Goal: Information Seeking & Learning: Learn about a topic

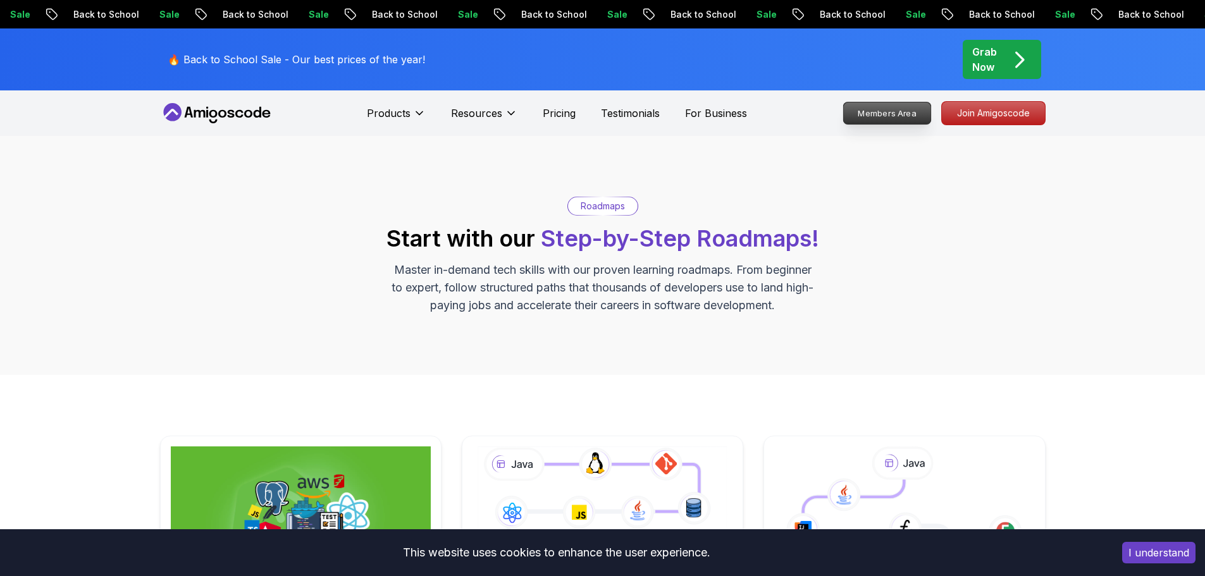
click at [895, 109] on p "Members Area" at bounding box center [886, 112] width 87 height 21
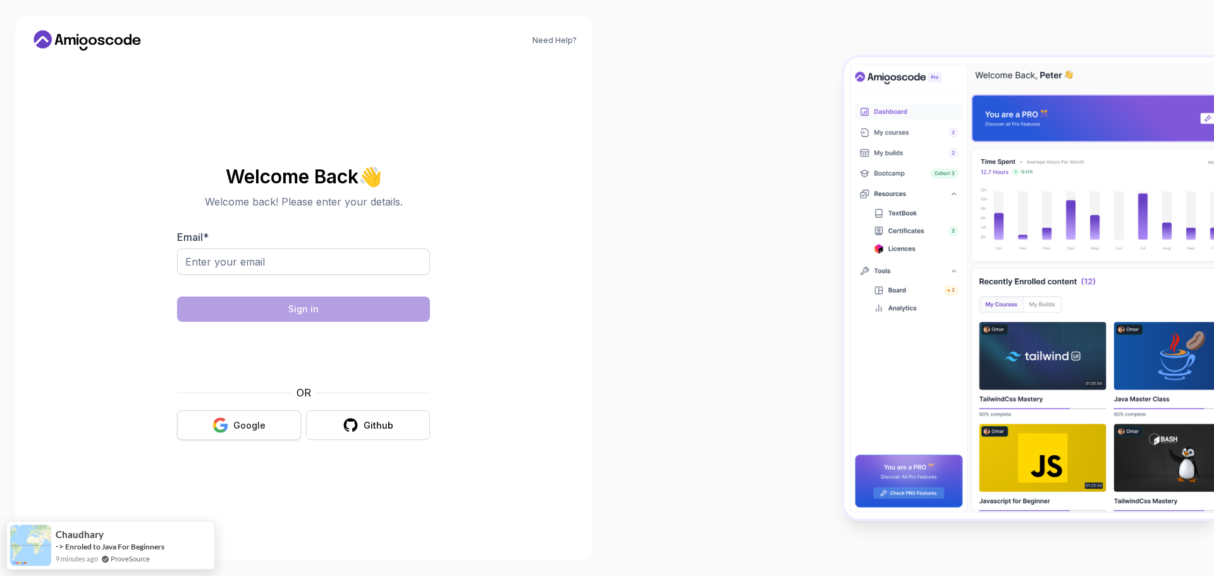
click at [228, 424] on icon "button" at bounding box center [220, 425] width 16 height 16
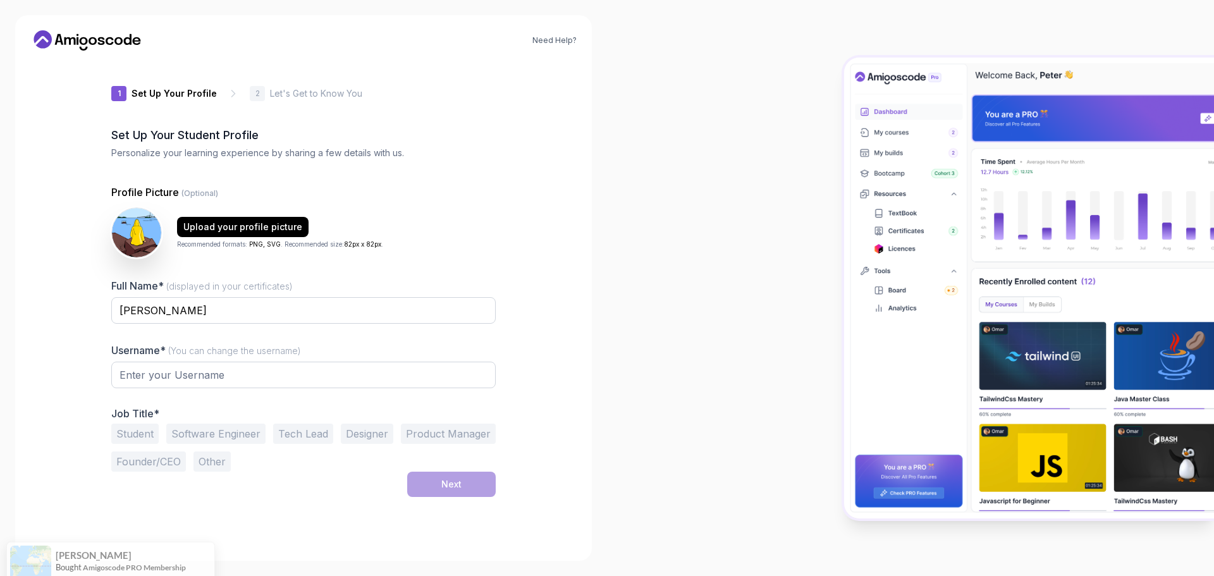
type input "proudquokka198a4"
click at [169, 319] on input "Dexter Rex" at bounding box center [303, 310] width 384 height 27
drag, startPoint x: 176, startPoint y: 315, endPoint x: 148, endPoint y: 316, distance: 28.5
click at [148, 316] on input "Dexter Rex" at bounding box center [303, 310] width 384 height 27
type input "Dexter"
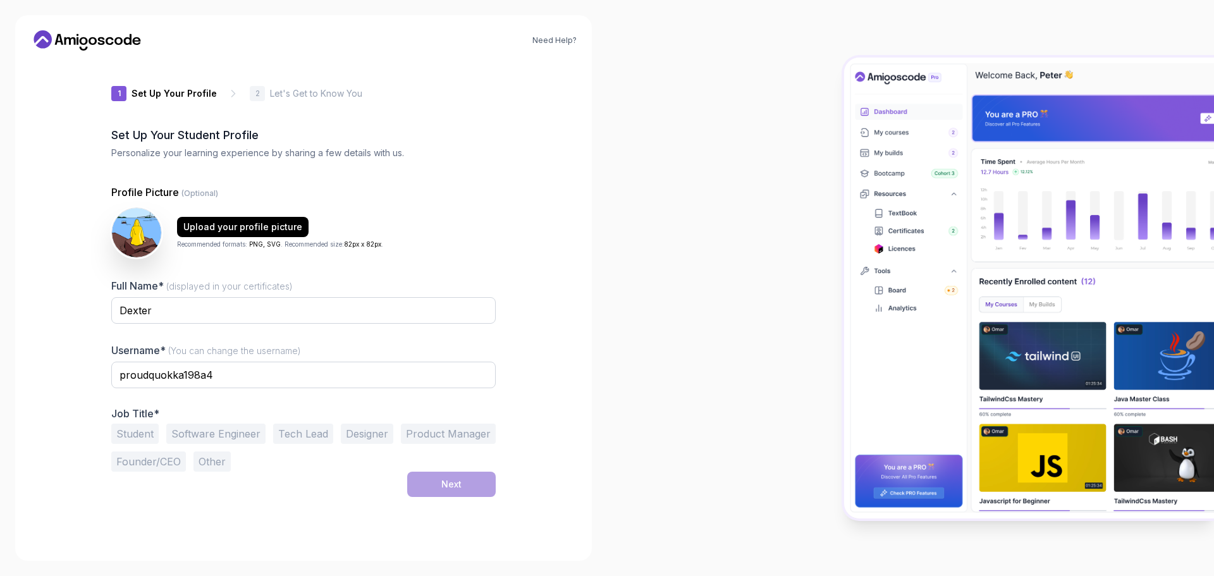
click at [269, 288] on span "(displayed in your certificates)" at bounding box center [229, 286] width 126 height 11
click at [269, 297] on input "Dexter" at bounding box center [303, 310] width 384 height 27
click at [138, 426] on button "Student" at bounding box center [134, 434] width 47 height 20
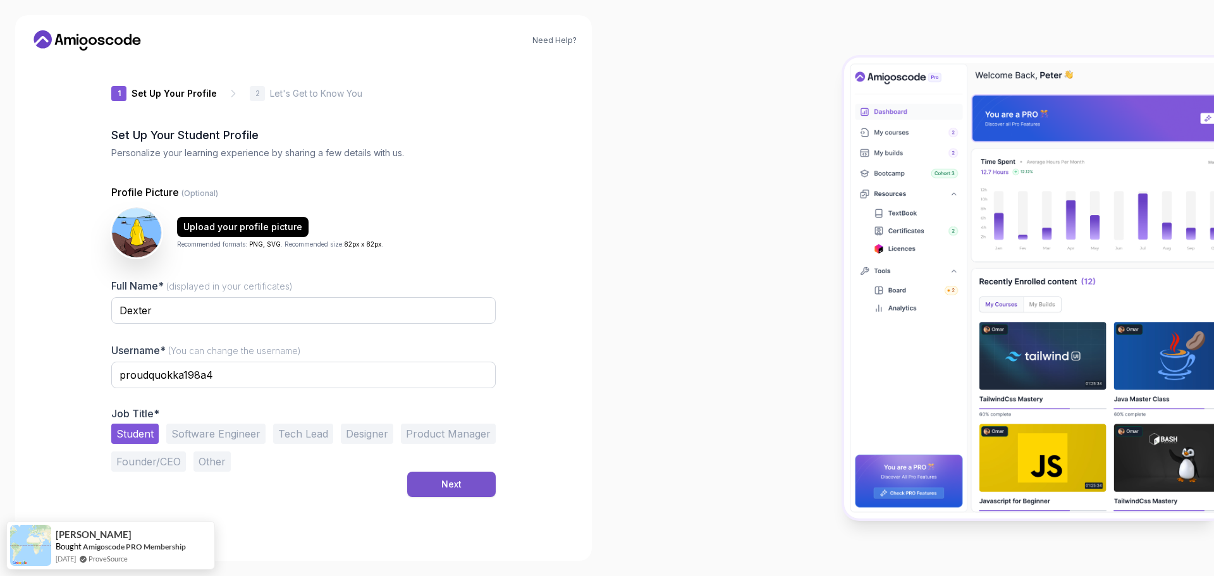
click at [446, 487] on div "Next" at bounding box center [451, 484] width 20 height 13
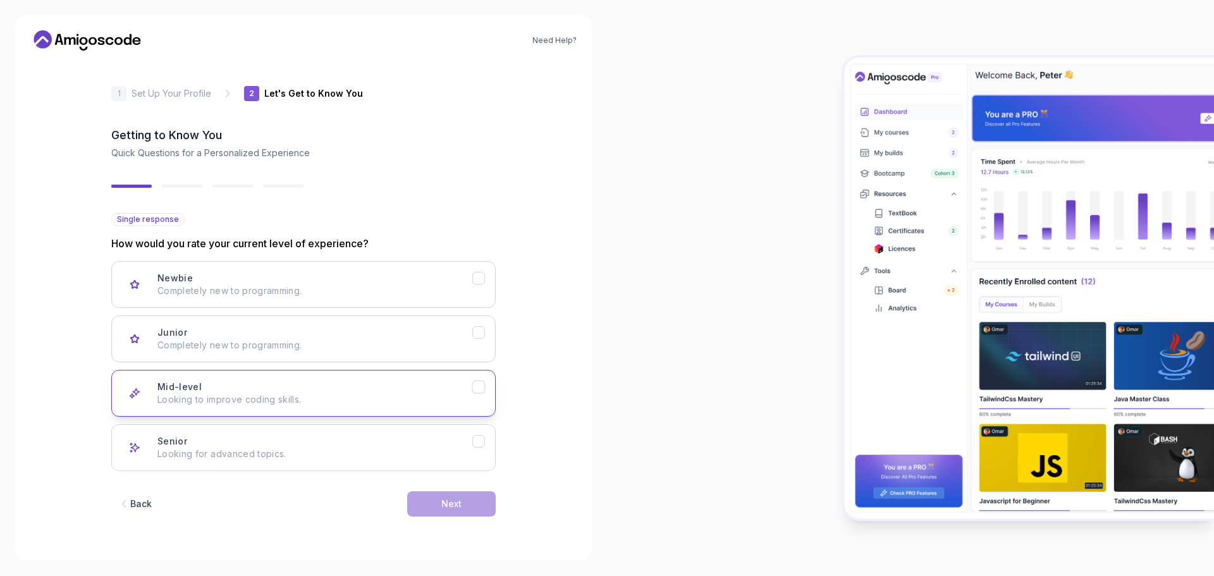
click at [247, 383] on div "Mid-level Looking to improve coding skills." at bounding box center [314, 393] width 315 height 25
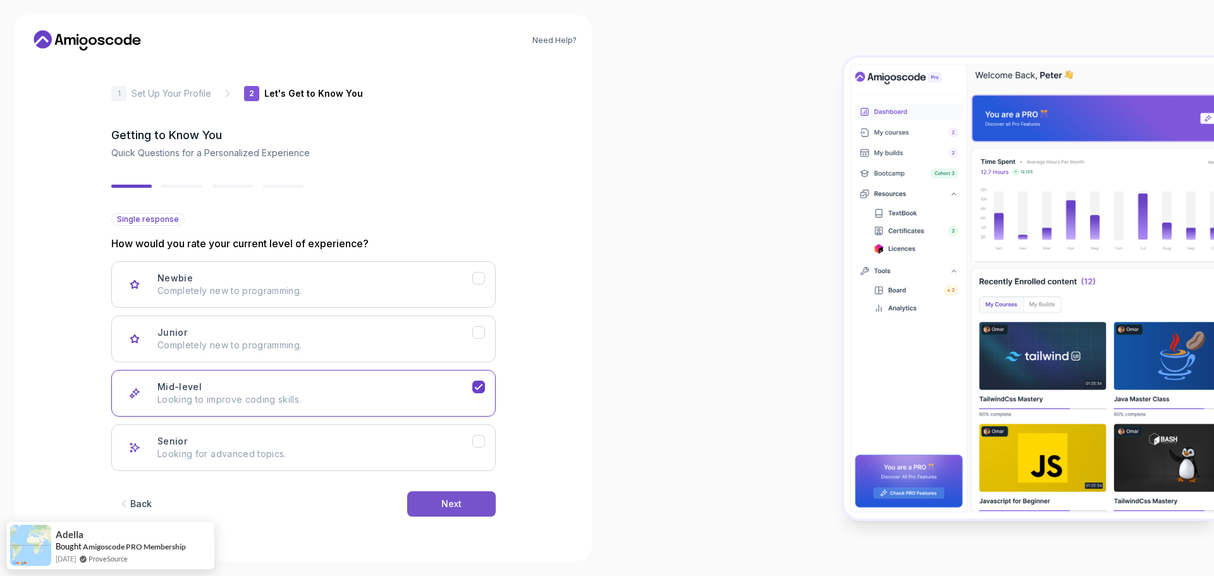
click at [460, 496] on button "Next" at bounding box center [451, 503] width 89 height 25
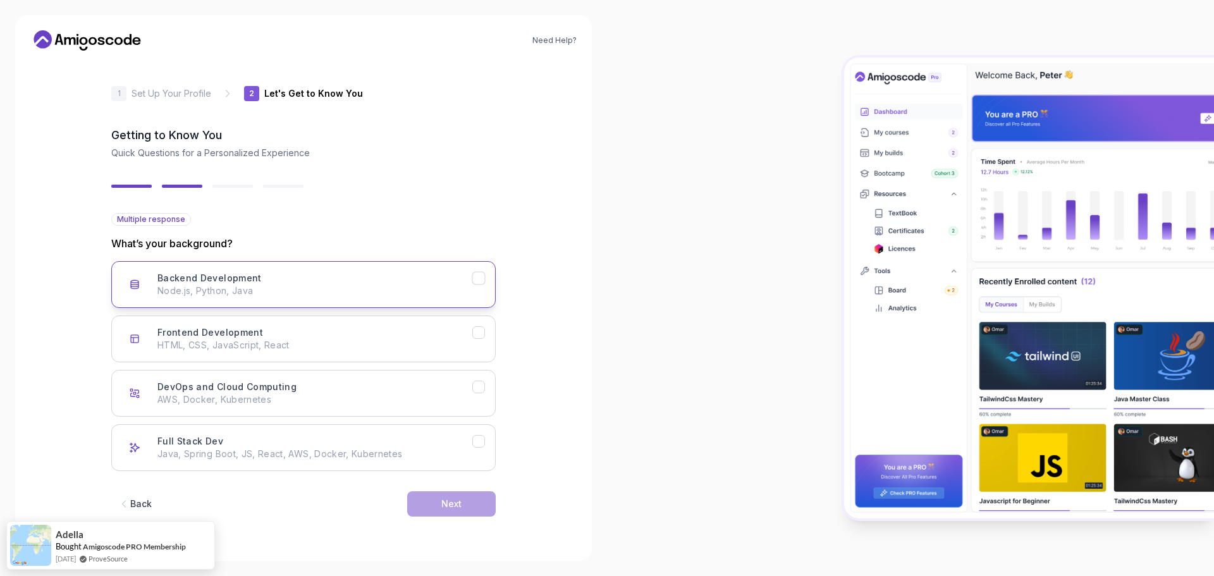
click at [264, 291] on p "Node.js, Python, Java" at bounding box center [314, 291] width 315 height 13
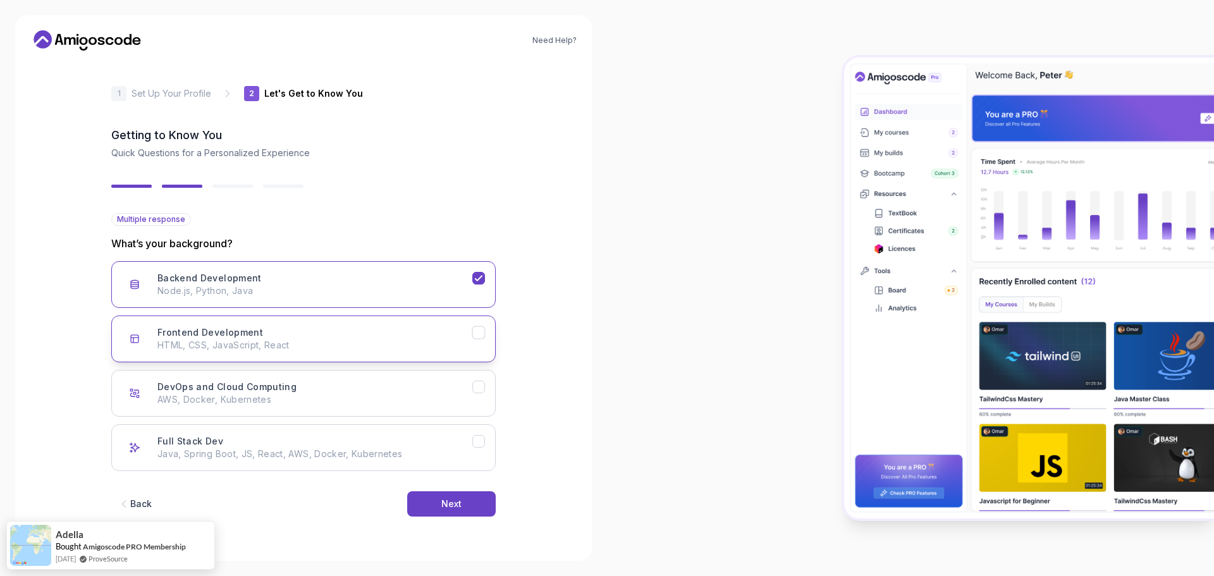
click at [277, 345] on p "HTML, CSS, JavaScript, React" at bounding box center [314, 345] width 315 height 13
click at [337, 386] on div "DevOps and Cloud Computing AWS, Docker, Kubernetes" at bounding box center [314, 393] width 315 height 25
click at [345, 393] on p "AWS, Docker, Kubernetes" at bounding box center [314, 399] width 315 height 13
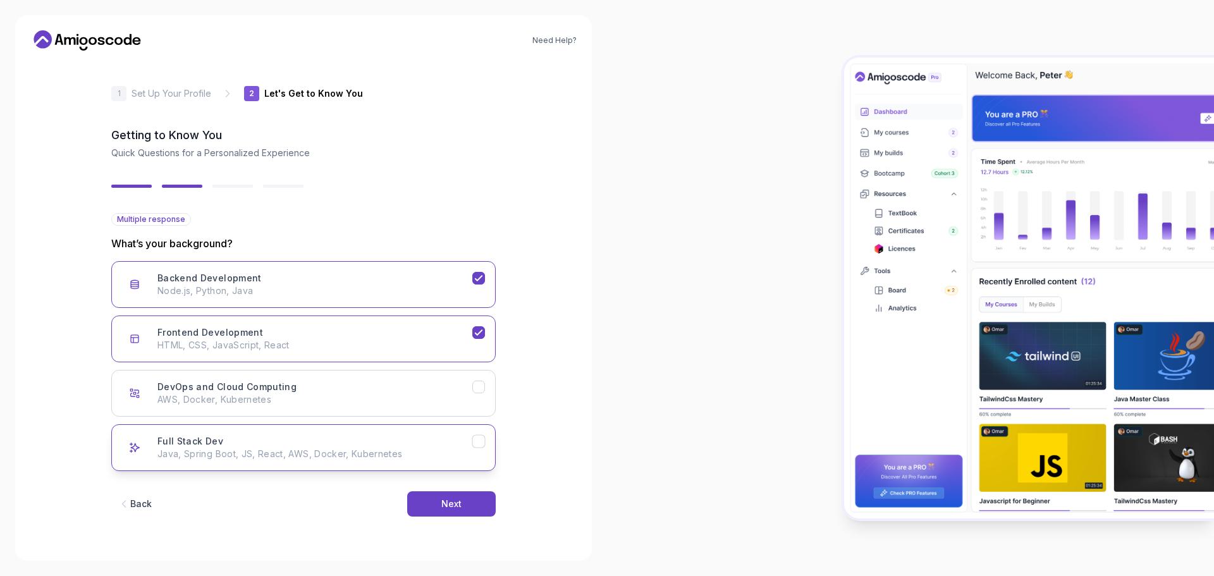
click at [407, 458] on p "Java, Spring Boot, JS, React, AWS, Docker, Kubernetes" at bounding box center [314, 454] width 315 height 13
click at [444, 504] on div "Next" at bounding box center [451, 504] width 20 height 13
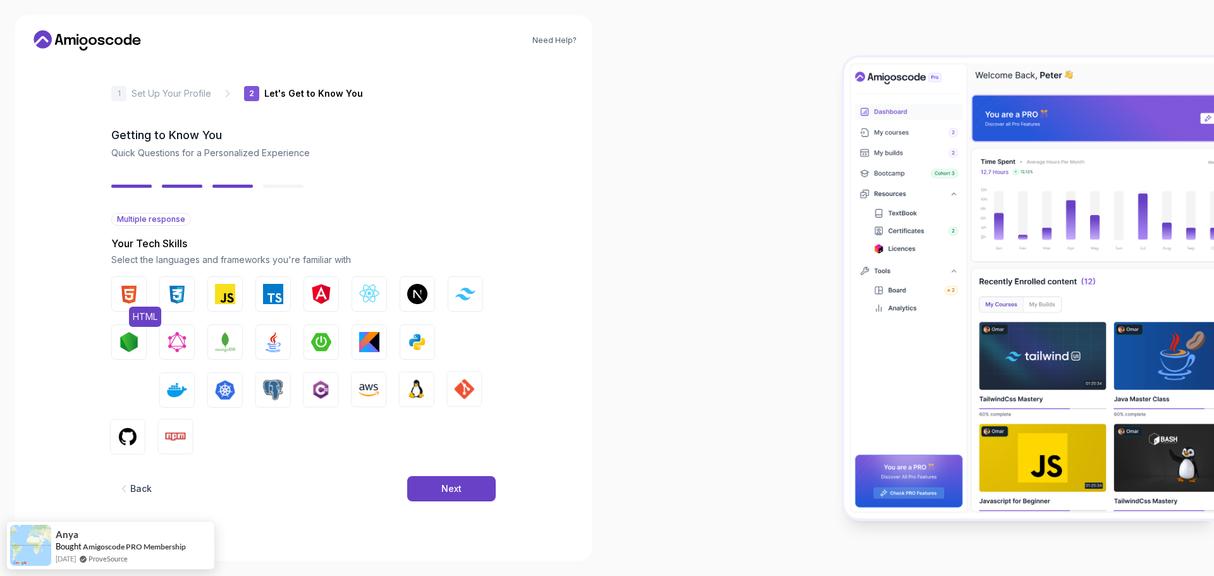
click at [134, 297] on img "button" at bounding box center [129, 294] width 20 height 20
click at [177, 296] on img "button" at bounding box center [177, 294] width 20 height 20
click at [225, 292] on img "button" at bounding box center [225, 294] width 20 height 20
click at [326, 343] on img "button" at bounding box center [321, 342] width 20 height 20
click at [283, 388] on img "button" at bounding box center [273, 390] width 20 height 20
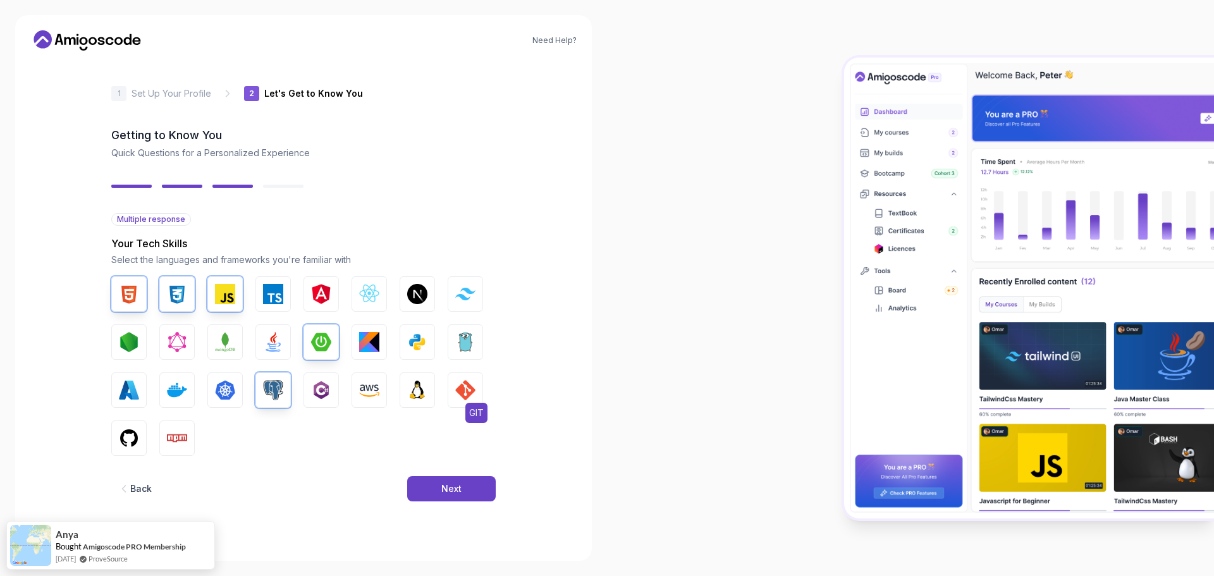
click at [459, 391] on img "button" at bounding box center [465, 390] width 20 height 20
click at [181, 394] on img "button" at bounding box center [177, 390] width 20 height 20
click at [143, 446] on button "GitHub" at bounding box center [128, 437] width 35 height 35
click at [437, 477] on button "Next" at bounding box center [451, 488] width 89 height 25
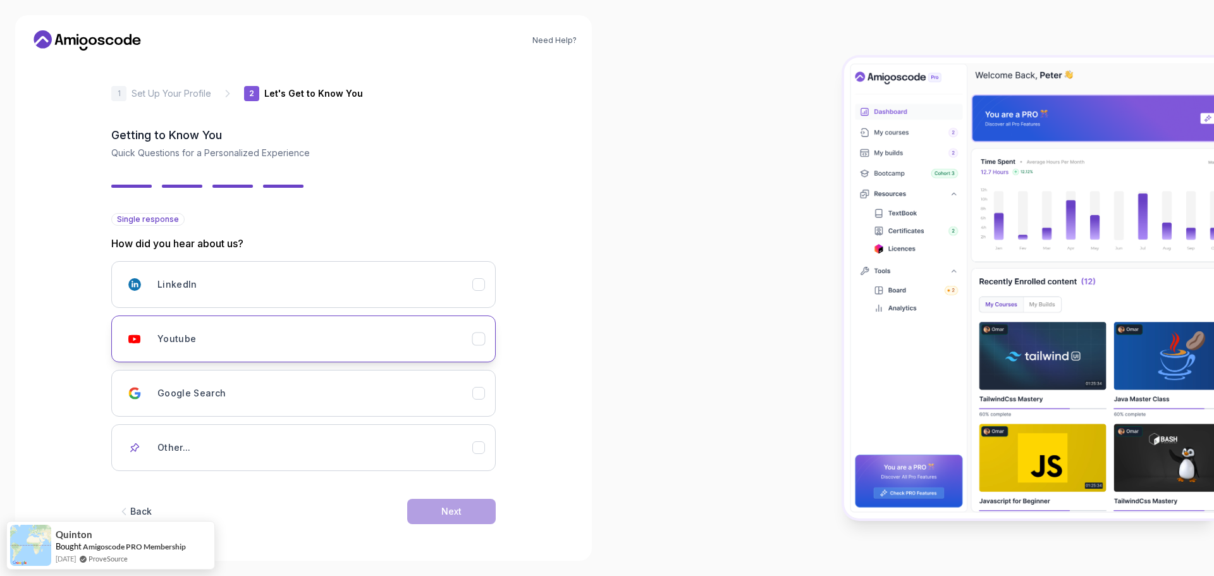
click at [283, 353] on button "Youtube" at bounding box center [303, 339] width 384 height 47
click at [443, 509] on div "Next" at bounding box center [451, 511] width 20 height 13
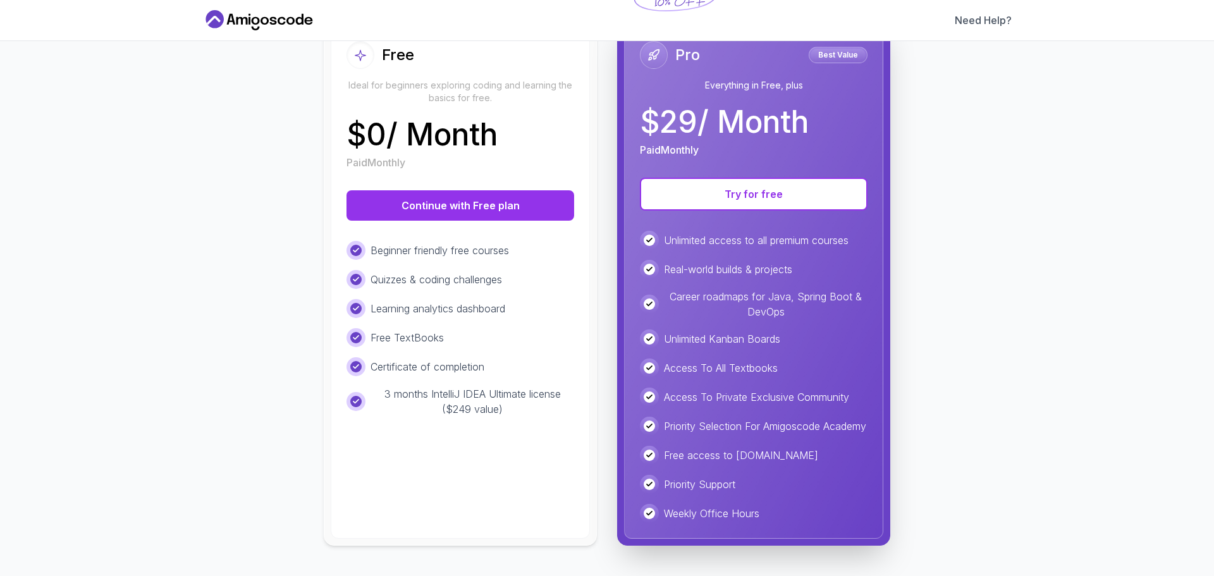
scroll to position [171, 0]
click at [444, 199] on button "Continue with Free plan" at bounding box center [461, 205] width 228 height 30
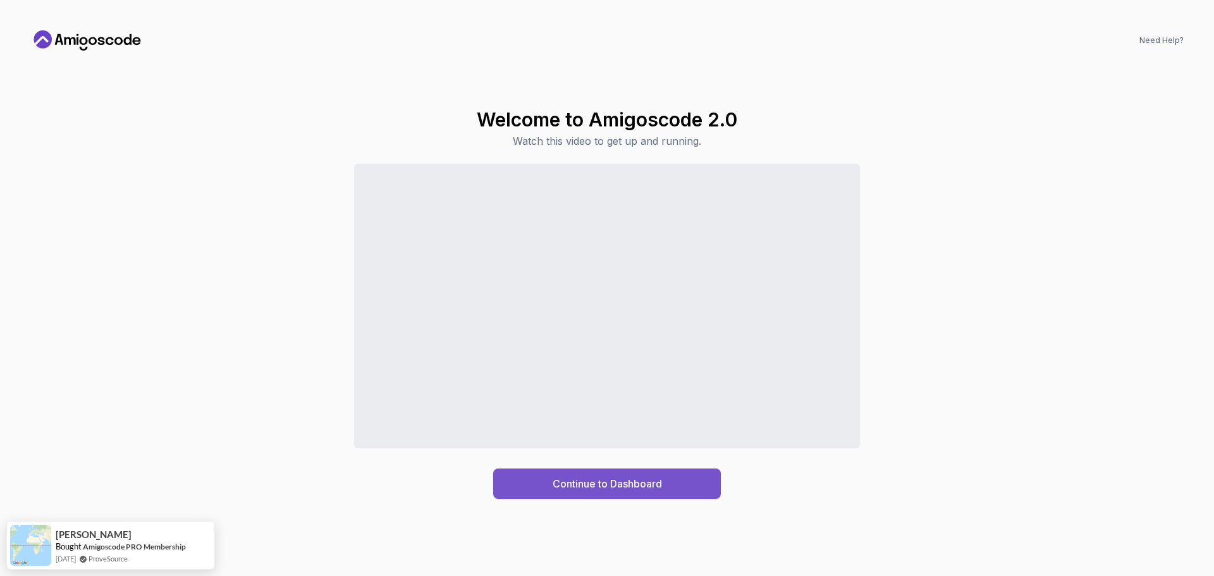
click at [519, 488] on button "Continue to Dashboard" at bounding box center [607, 484] width 228 height 30
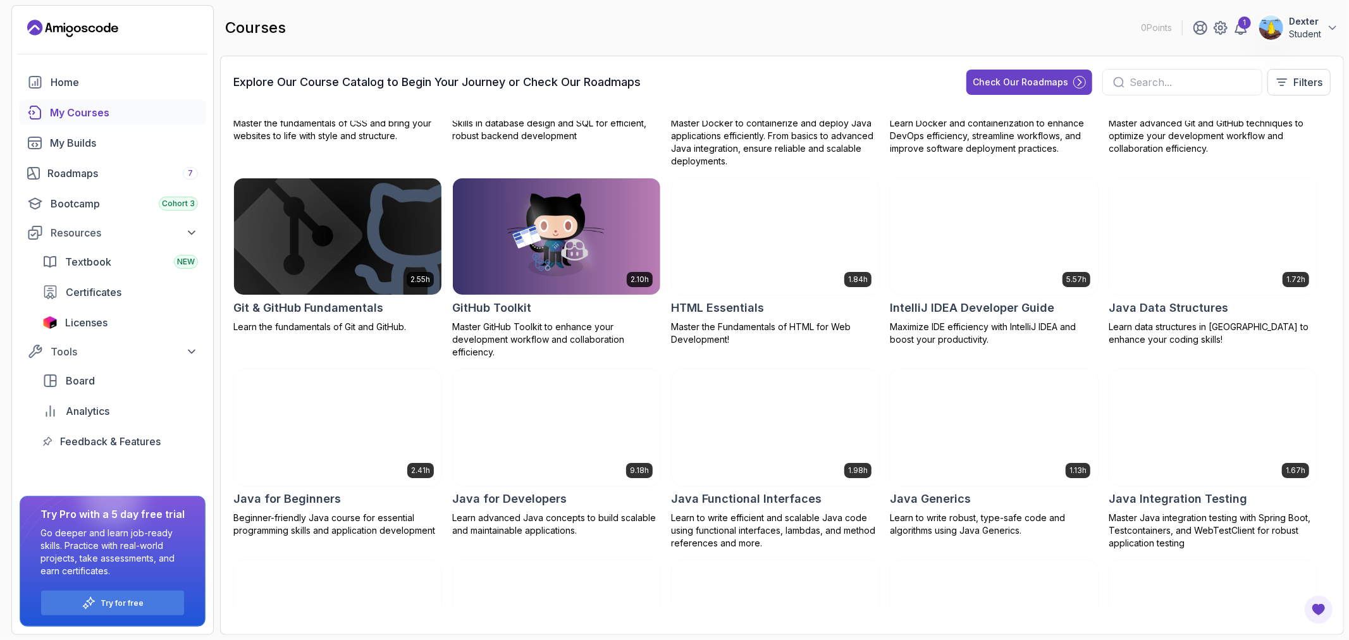
scroll to position [525, 0]
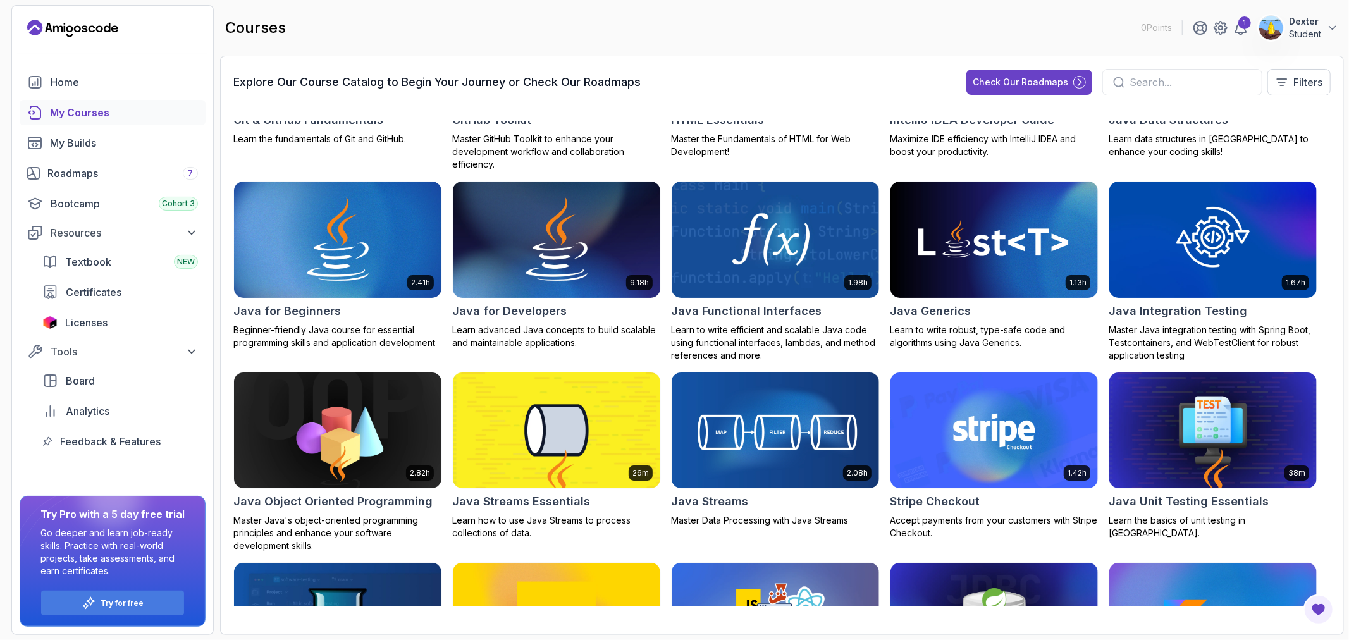
click at [1155, 86] on input "text" at bounding box center [1190, 82] width 122 height 15
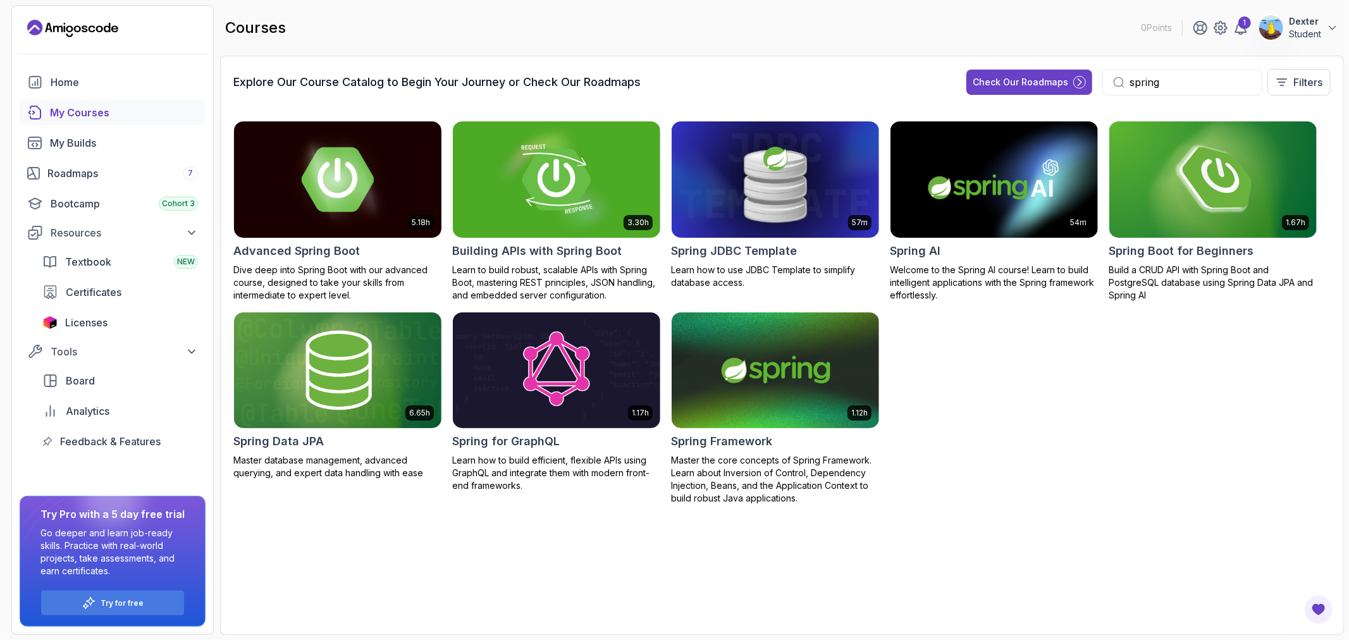
type input "spring"
click at [298, 164] on img at bounding box center [338, 179] width 218 height 122
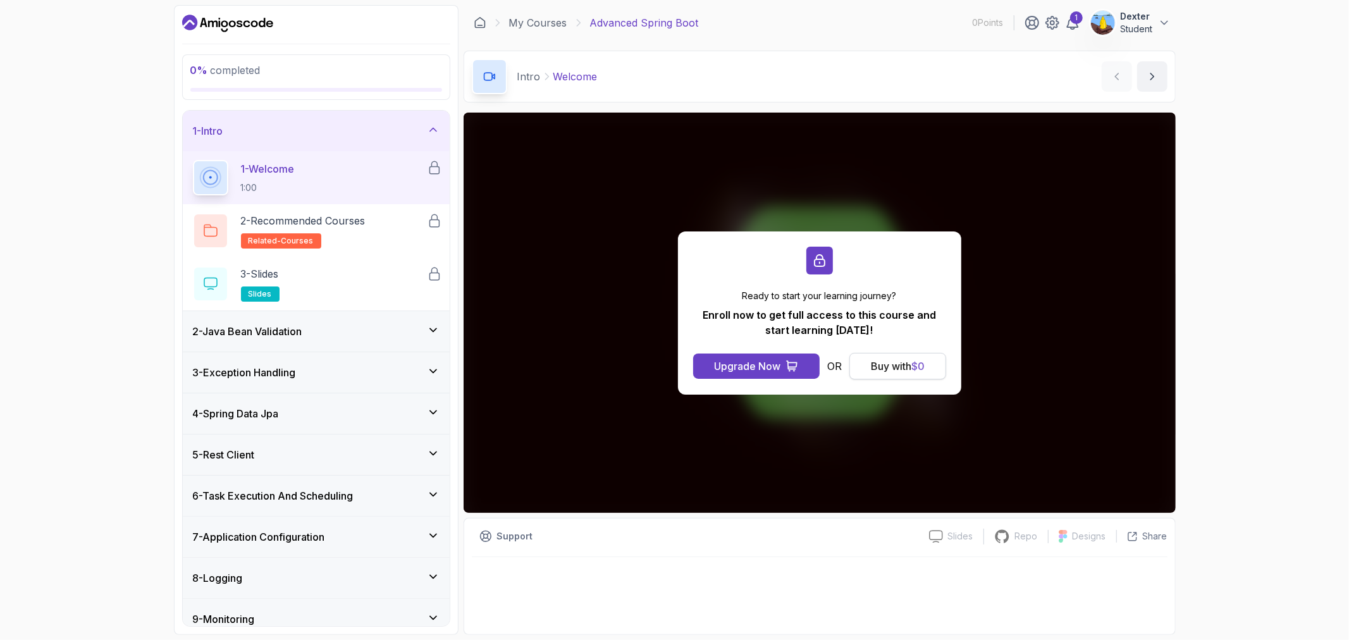
click at [876, 365] on div "Buy with $ 0" at bounding box center [898, 366] width 54 height 15
drag, startPoint x: 573, startPoint y: 434, endPoint x: 579, endPoint y: 422, distance: 13.6
